Goal: Task Accomplishment & Management: Use online tool/utility

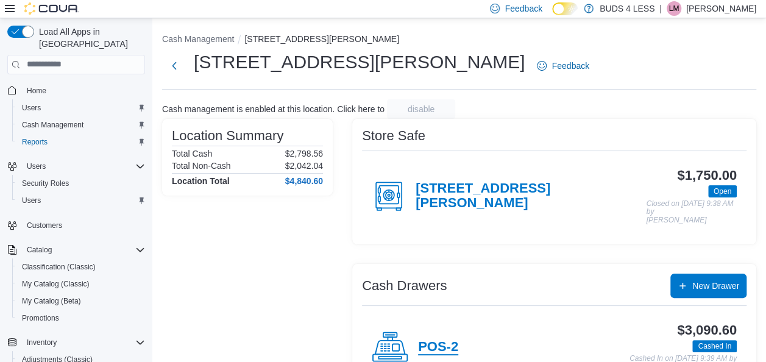
click at [441, 342] on h4 "POS-2" at bounding box center [438, 348] width 40 height 16
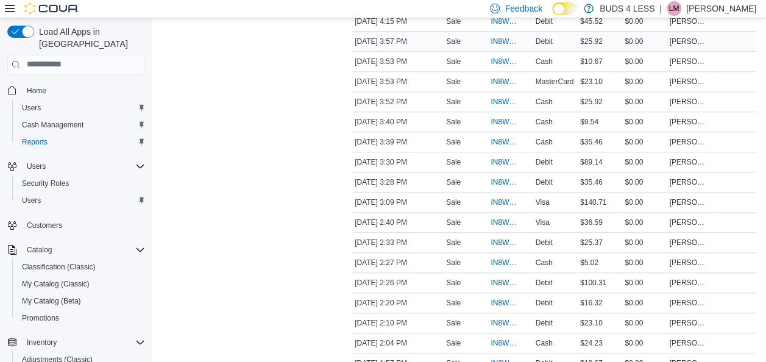
scroll to position [671, 0]
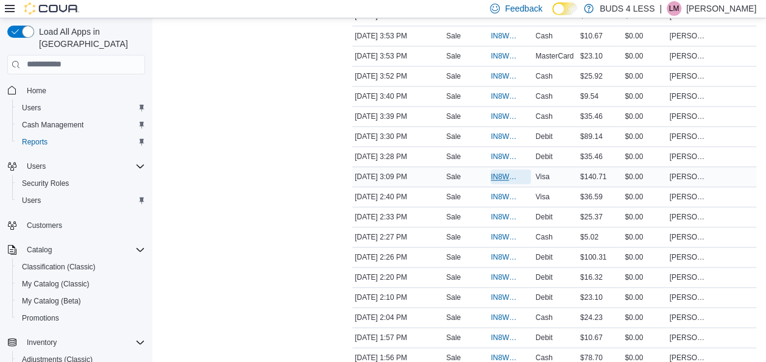
click at [516, 173] on span "IN8W07-744797" at bounding box center [504, 177] width 27 height 10
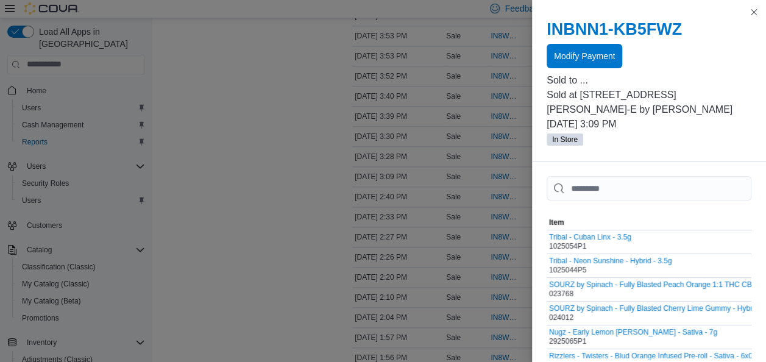
click at [601, 41] on div "INBNN1-KB5FWZ Modify Payment" at bounding box center [649, 44] width 205 height 49
click at [597, 55] on span "Modify Payment" at bounding box center [584, 55] width 61 height 12
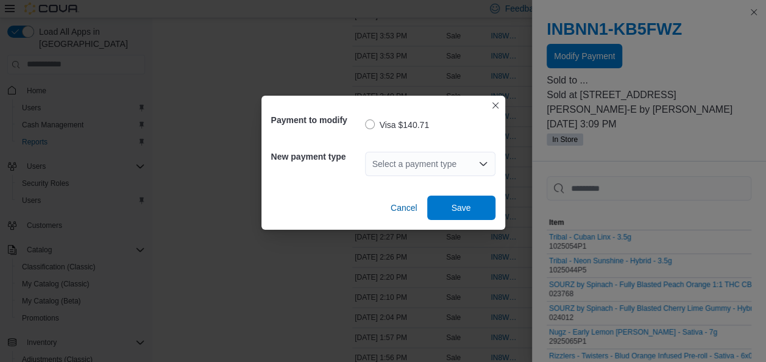
drag, startPoint x: 476, startPoint y: 158, endPoint x: 476, endPoint y: 166, distance: 8.0
click at [475, 158] on div "Select a payment type" at bounding box center [430, 164] width 130 height 24
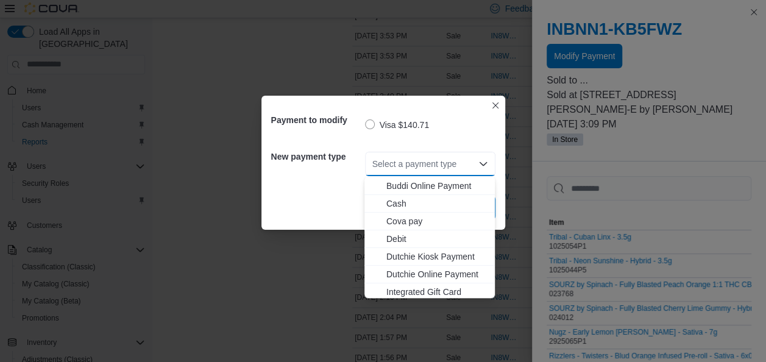
scroll to position [61, 0]
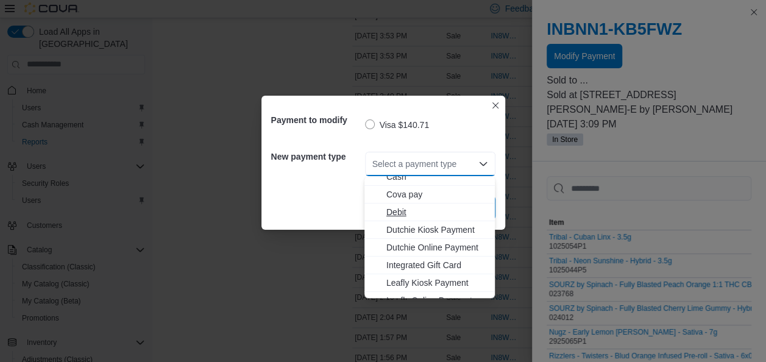
click at [420, 214] on span "Debit" at bounding box center [437, 212] width 101 height 12
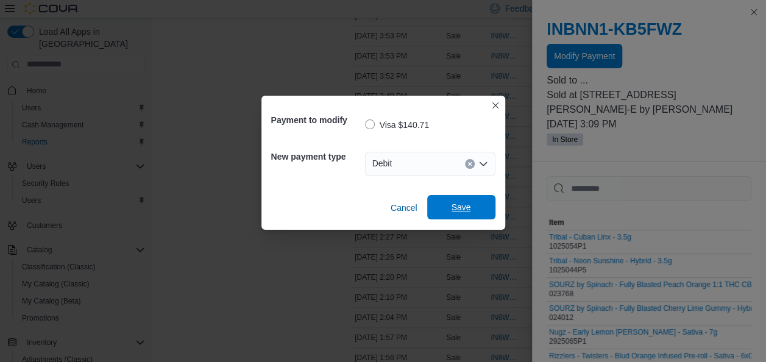
click at [455, 199] on span "Save" at bounding box center [462, 207] width 54 height 24
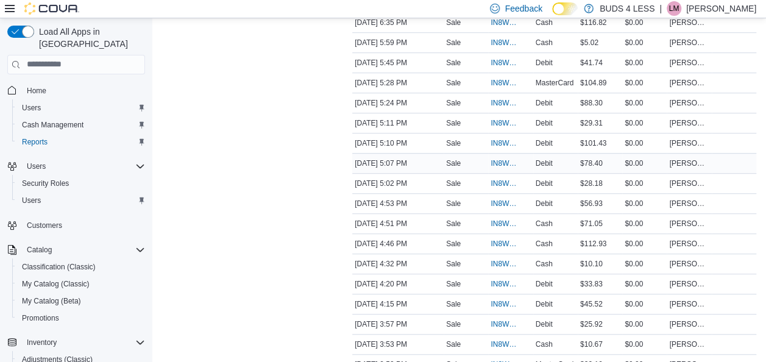
scroll to position [366, 0]
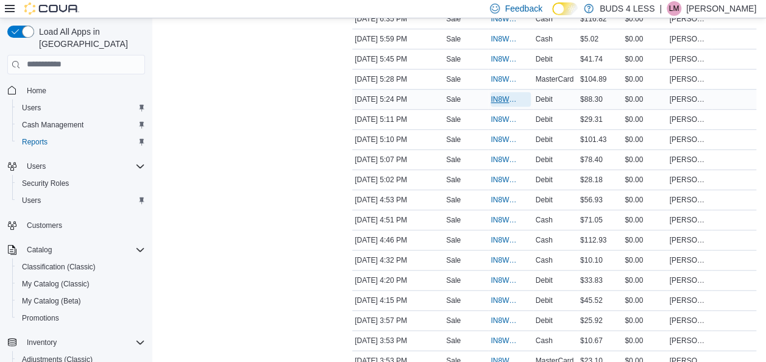
click at [501, 96] on span "IN8W07-745121" at bounding box center [504, 100] width 27 height 10
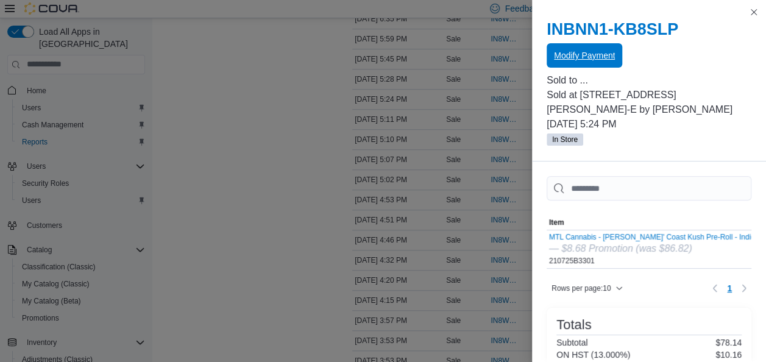
click at [567, 63] on span "Modify Payment" at bounding box center [584, 55] width 61 height 24
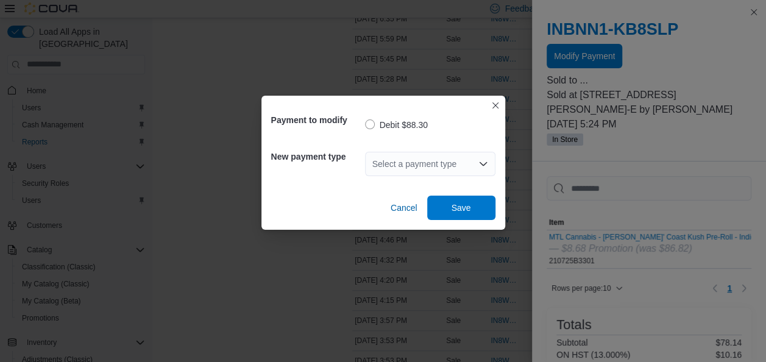
click at [383, 159] on div "Select a payment type" at bounding box center [430, 164] width 130 height 24
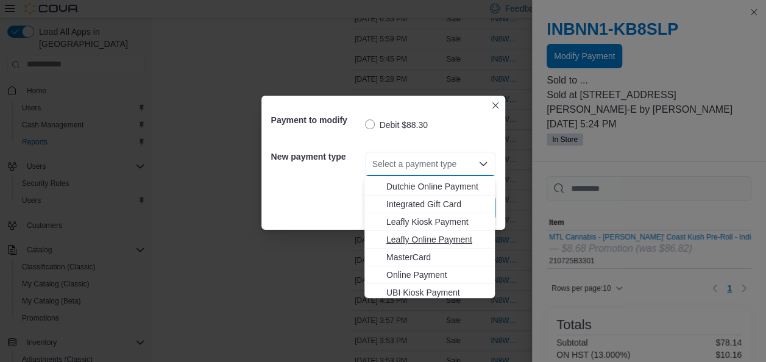
scroll to position [161, 0]
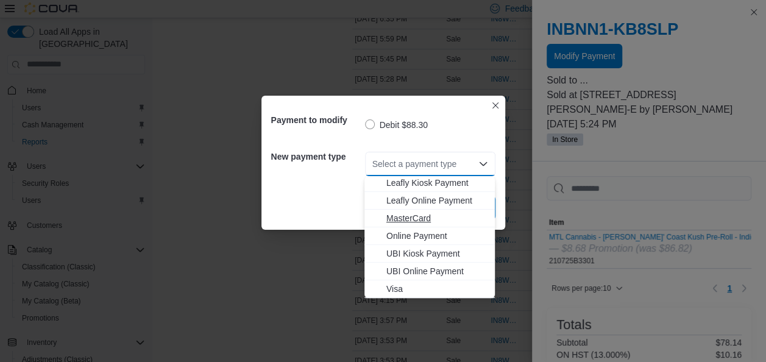
click at [421, 212] on span "MasterCard" at bounding box center [437, 218] width 101 height 12
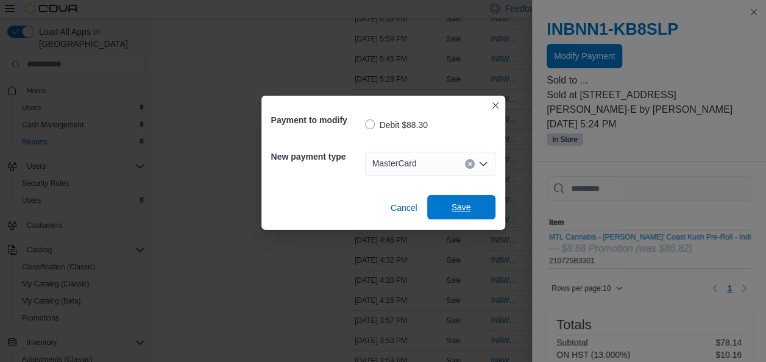
click at [459, 212] on span "Save" at bounding box center [462, 207] width 20 height 12
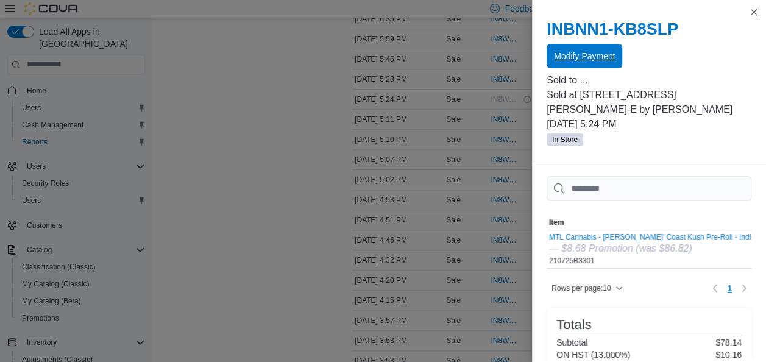
scroll to position [0, 0]
drag, startPoint x: 243, startPoint y: 162, endPoint x: 257, endPoint y: 156, distance: 15.6
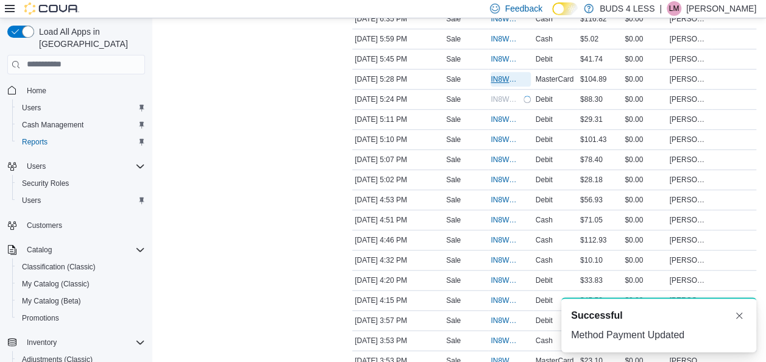
click at [501, 77] on span "IN8W07-745129" at bounding box center [504, 79] width 27 height 10
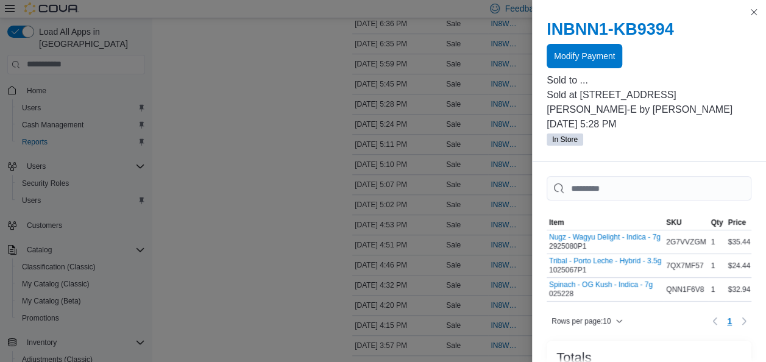
click at [577, 70] on div at bounding box center [649, 70] width 205 height 5
click at [577, 65] on span "Modify Payment" at bounding box center [584, 55] width 61 height 24
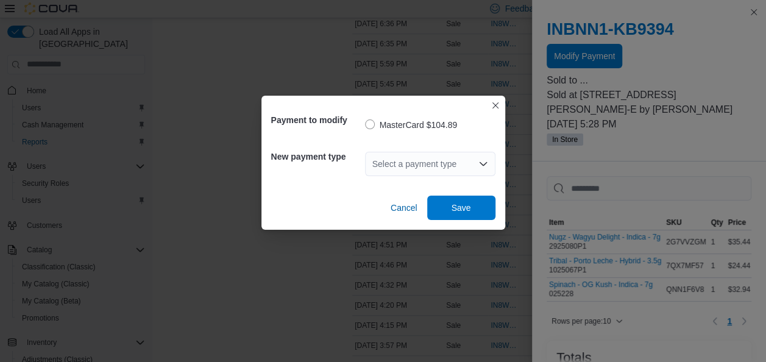
click at [419, 169] on div "Select a payment type" at bounding box center [430, 164] width 130 height 24
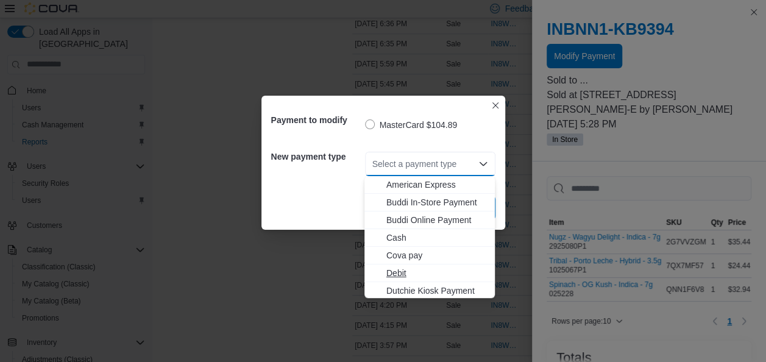
click at [421, 272] on span "Debit" at bounding box center [437, 273] width 101 height 12
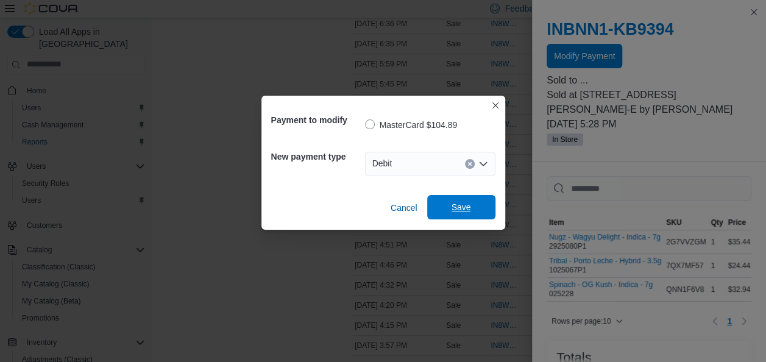
click at [460, 215] on span "Save" at bounding box center [462, 207] width 54 height 24
